Goal: Information Seeking & Learning: Check status

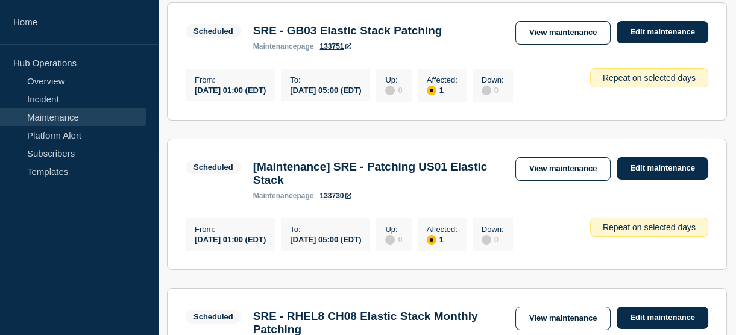
click at [47, 117] on link "Maintenance" at bounding box center [73, 117] width 146 height 18
click at [44, 121] on link "Maintenance" at bounding box center [73, 117] width 146 height 18
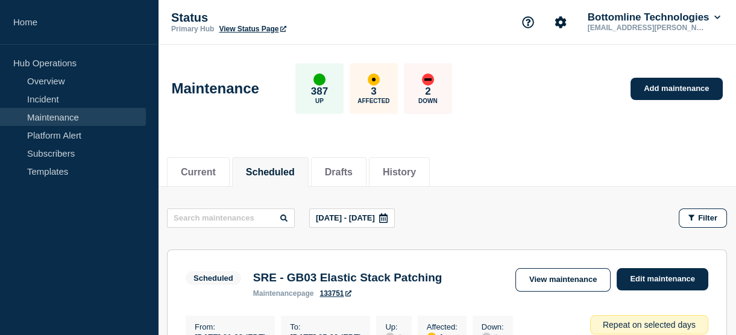
click at [388, 217] on icon at bounding box center [383, 218] width 8 height 10
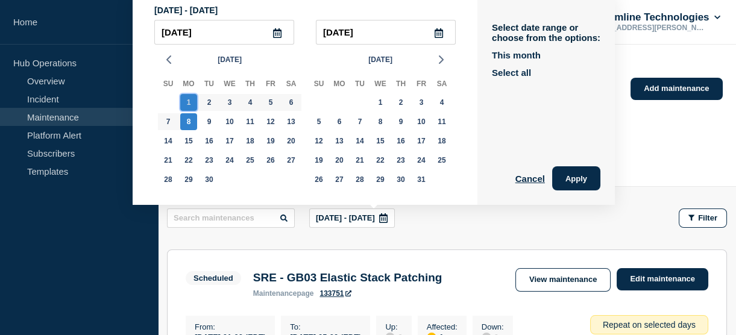
click at [192, 101] on div "1" at bounding box center [188, 102] width 17 height 17
click at [206, 107] on div "2" at bounding box center [209, 102] width 17 height 17
type input "2025-09-02"
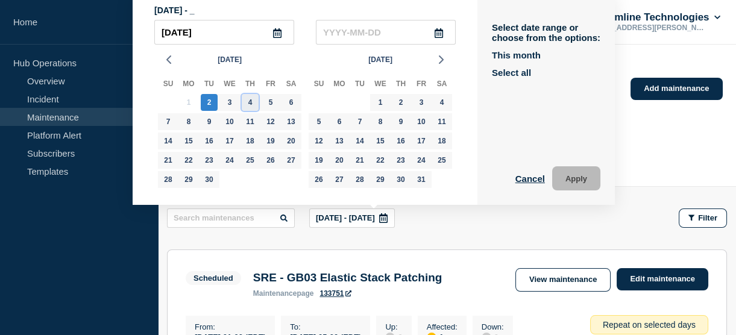
click at [250, 103] on div "4" at bounding box center [250, 102] width 17 height 17
type input "2025-09-04"
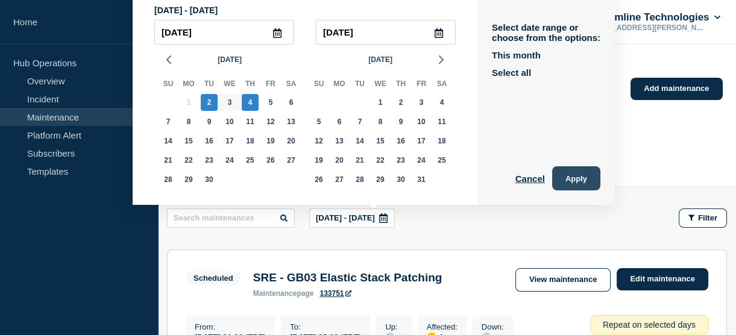
click at [567, 176] on button "Apply" at bounding box center [576, 178] width 48 height 24
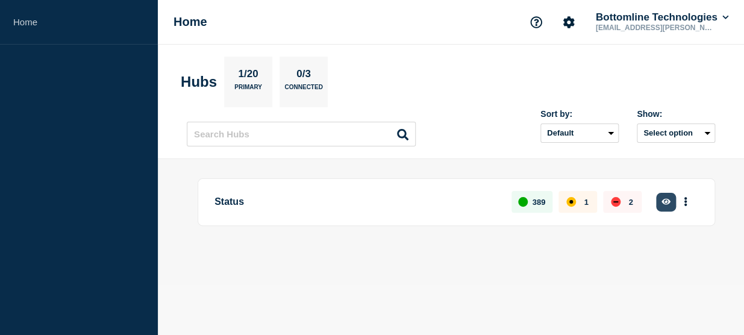
click at [669, 198] on icon "button" at bounding box center [666, 202] width 9 height 8
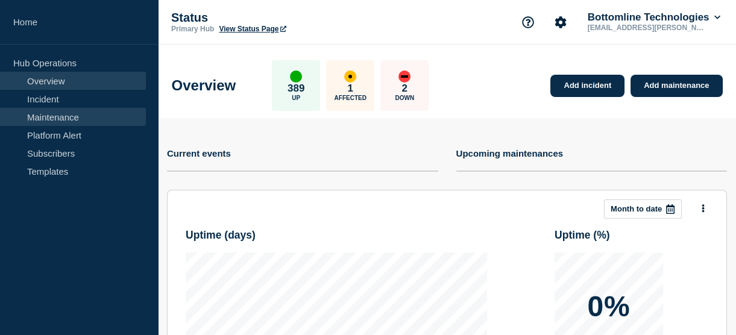
click at [57, 118] on link "Maintenance" at bounding box center [73, 117] width 146 height 18
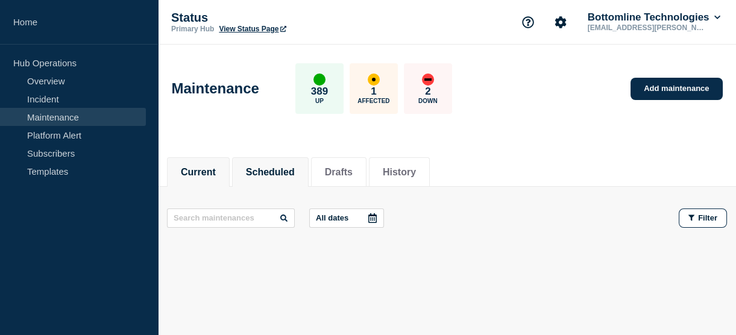
click at [286, 169] on button "Scheduled" at bounding box center [270, 172] width 49 height 11
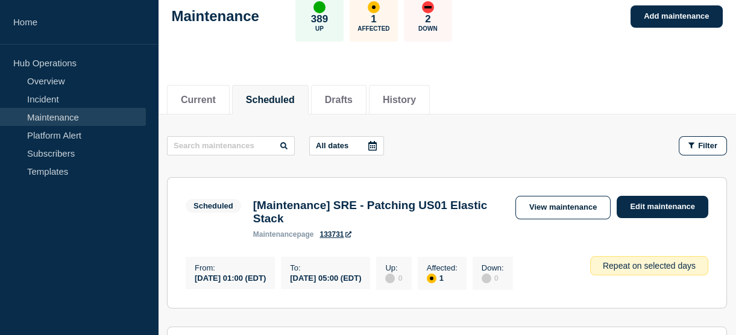
scroll to position [75, 0]
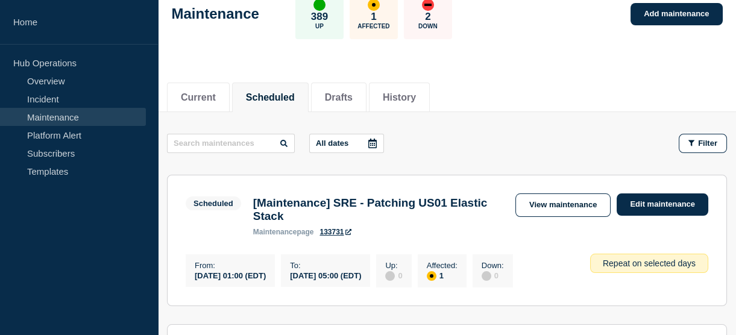
click at [378, 149] on div at bounding box center [373, 143] width 22 height 18
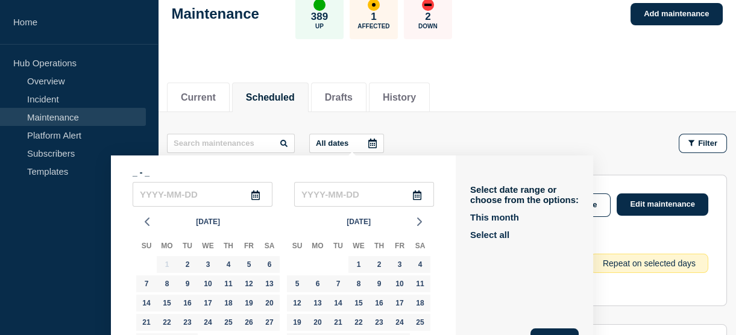
scroll to position [107, 0]
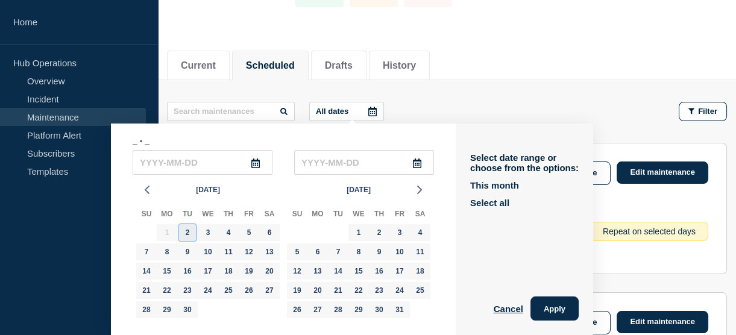
click at [189, 231] on div "2" at bounding box center [187, 232] width 17 height 17
type input "2025-09-02"
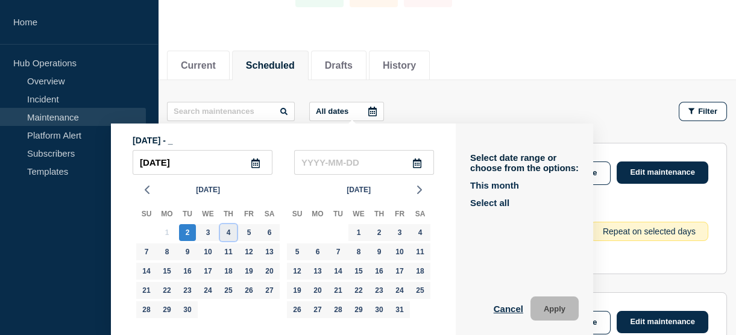
click at [236, 234] on div "4" at bounding box center [228, 232] width 17 height 17
type input "2025-09-04"
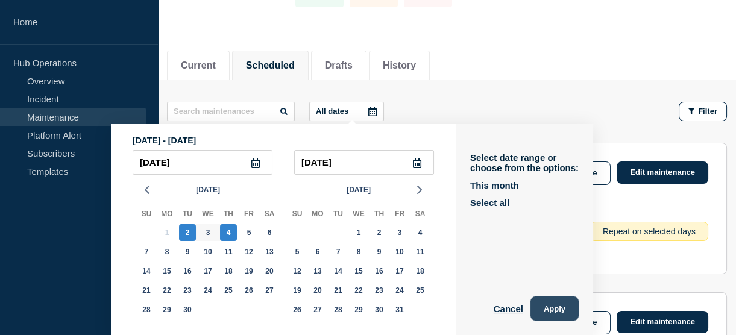
click at [561, 313] on button "Apply" at bounding box center [554, 309] width 48 height 24
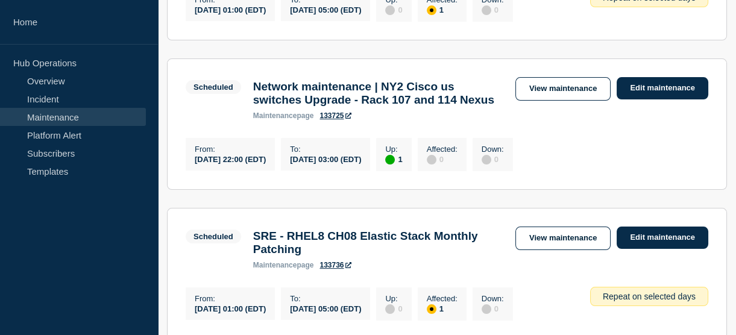
scroll to position [630, 0]
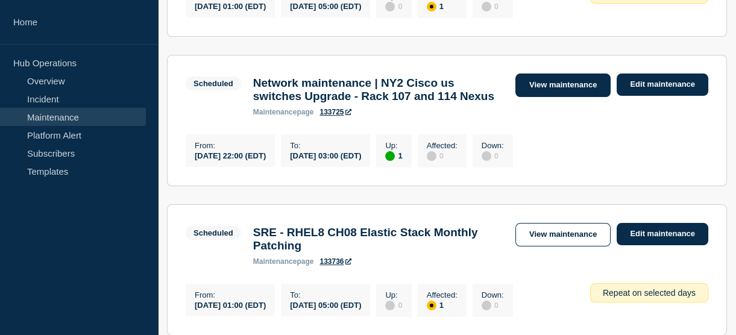
click at [555, 97] on link "View maintenance" at bounding box center [562, 86] width 95 height 24
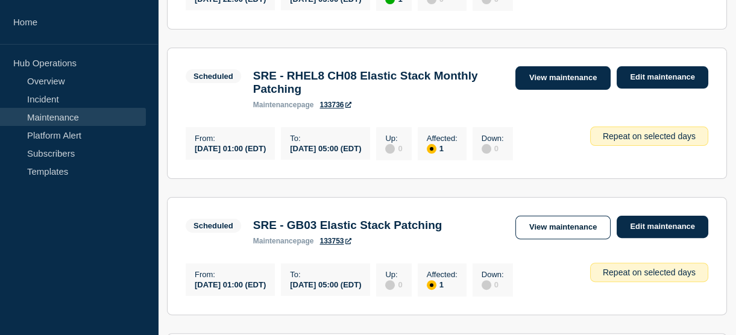
scroll to position [734, 0]
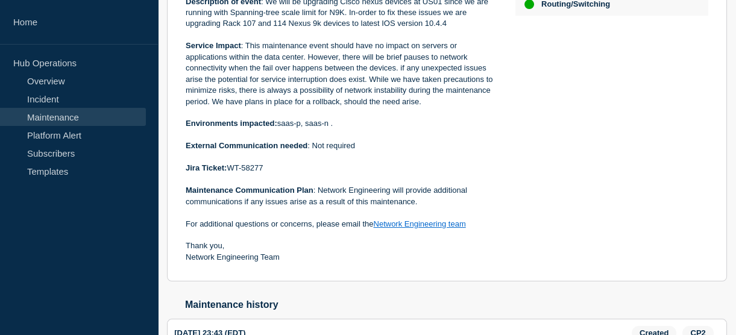
scroll to position [370, 0]
